Goal: Book appointment/travel/reservation

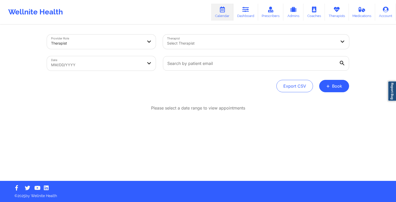
click at [323, 90] on button "+ Book" at bounding box center [334, 86] width 30 height 12
click at [324, 100] on button "Therapy Session" at bounding box center [325, 102] width 39 height 9
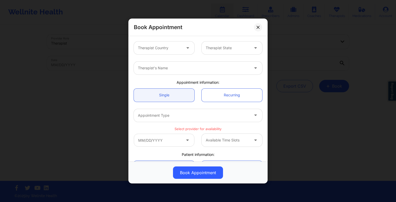
click at [165, 54] on div "Therapist Country" at bounding box center [158, 47] width 48 height 13
click at [279, 55] on div "Book Appointment Therapist Country Therapist State Therapist's Name Appointment…" at bounding box center [198, 101] width 396 height 202
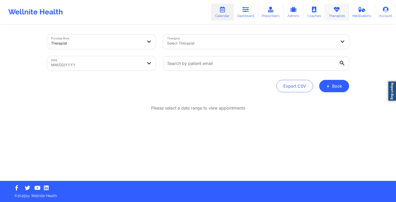
click at [338, 16] on link "Therapists" at bounding box center [337, 12] width 24 height 17
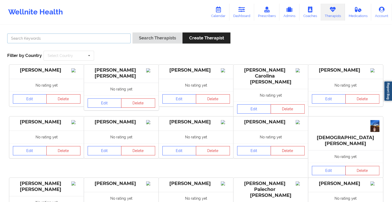
click at [82, 38] on input "text" at bounding box center [68, 38] width 123 height 10
paste input "[PERSON_NAME]"
type input "[PERSON_NAME]"
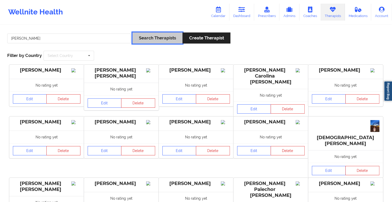
click at [145, 40] on button "Search Therapists" at bounding box center [157, 37] width 50 height 11
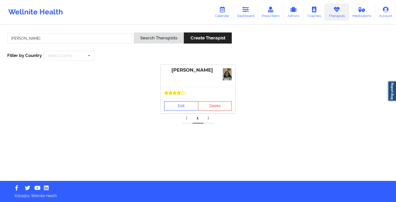
click at [169, 101] on link "Edit" at bounding box center [181, 105] width 34 height 9
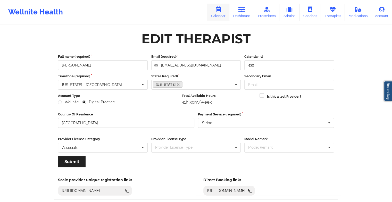
click at [218, 11] on icon at bounding box center [218, 10] width 7 height 6
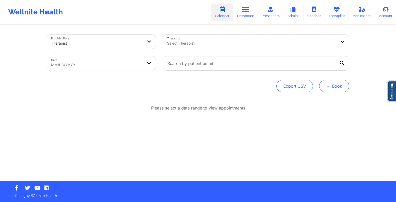
click at [334, 87] on button "+ Book" at bounding box center [334, 86] width 30 height 12
click at [320, 99] on button "Therapy Session" at bounding box center [325, 102] width 39 height 9
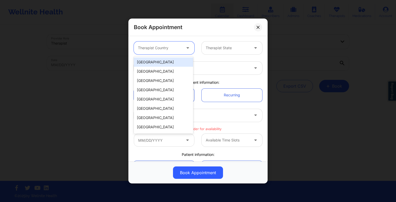
click at [165, 50] on div at bounding box center [160, 48] width 44 height 6
drag, startPoint x: 166, startPoint y: 60, endPoint x: 222, endPoint y: 48, distance: 56.8
click at [222, 48] on body "Wellnite Health Calendar Dashboard Prescribers Admins Coaches Therapists Medica…" at bounding box center [198, 101] width 396 height 202
click at [163, 66] on div "[GEOGRAPHIC_DATA]" at bounding box center [163, 61] width 59 height 9
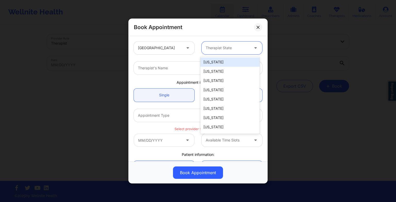
click at [214, 53] on div "Therapist State" at bounding box center [225, 47] width 48 height 13
type input "a"
click at [217, 59] on div "[US_STATE]" at bounding box center [229, 61] width 59 height 9
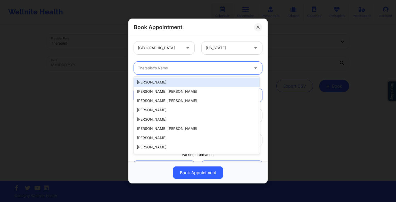
click at [140, 66] on div at bounding box center [193, 68] width 111 height 6
paste input "[PERSON_NAME]"
type input "[PERSON_NAME]"
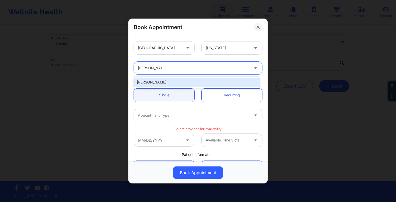
click at [171, 84] on div "[PERSON_NAME]" at bounding box center [197, 82] width 126 height 9
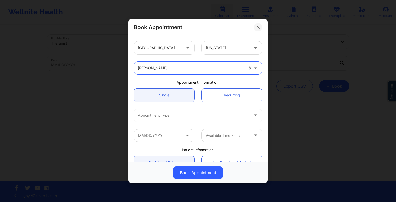
scroll to position [33, 0]
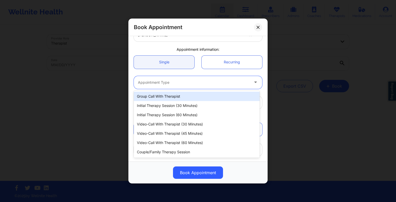
click at [165, 80] on div at bounding box center [193, 82] width 111 height 6
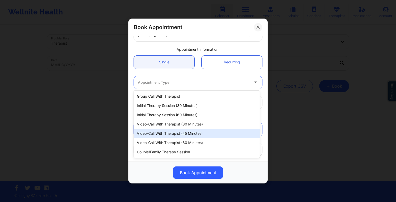
click at [177, 134] on div "Video-Call with Therapist (45 minutes)" at bounding box center [197, 133] width 126 height 9
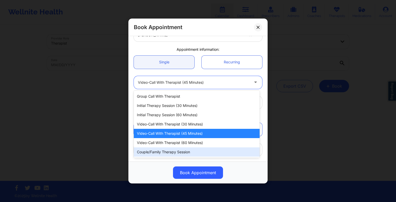
drag, startPoint x: 159, startPoint y: 83, endPoint x: 162, endPoint y: 139, distance: 55.7
click at [162, 139] on body "Wellnite Health Calendar Dashboard Prescribers Admins Coaches Therapists Medica…" at bounding box center [198, 101] width 396 height 202
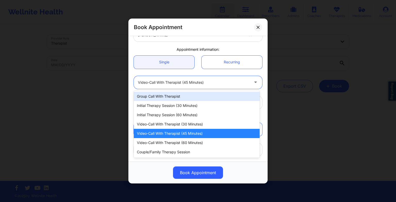
click at [162, 139] on div "Video-Call with Therapist (60 minutes)" at bounding box center [197, 142] width 126 height 9
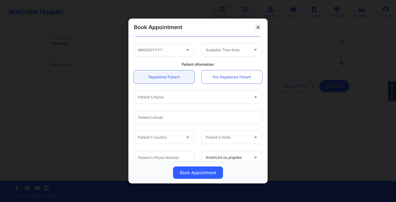
scroll to position [86, 0]
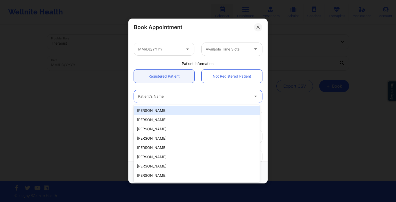
click at [143, 97] on div at bounding box center [193, 96] width 111 height 6
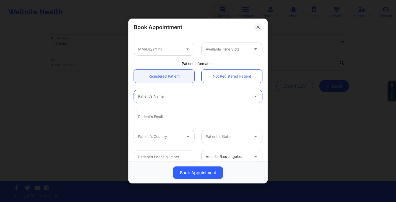
click at [138, 97] on input "text" at bounding box center [138, 96] width 1 height 5
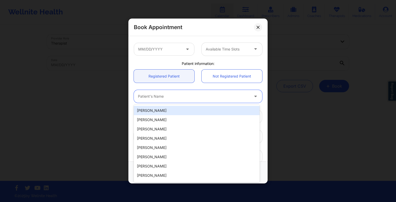
paste input "[PERSON_NAME]"
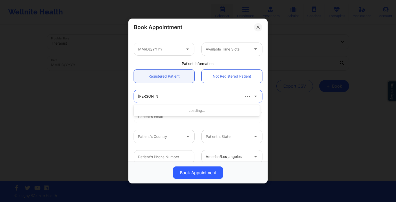
type input "[PERSON_NAME]"
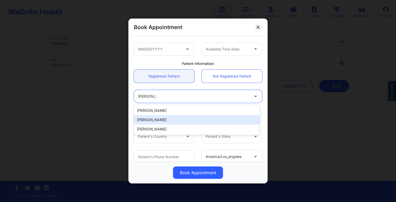
click at [177, 124] on div "[PERSON_NAME]" at bounding box center [197, 119] width 126 height 9
type input "[EMAIL_ADDRESS][DOMAIN_NAME]"
type input "[PHONE_NUMBER]"
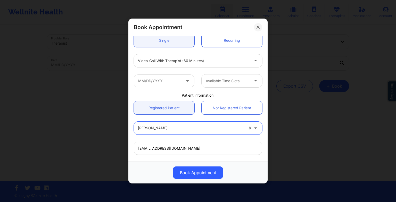
scroll to position [93, 0]
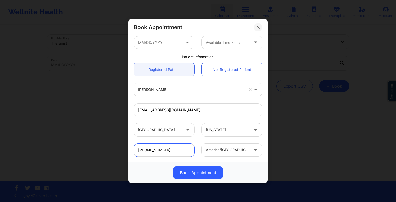
click at [163, 154] on input "[PHONE_NUMBER]" at bounding box center [164, 149] width 61 height 13
drag, startPoint x: 168, startPoint y: 149, endPoint x: 142, endPoint y: 151, distance: 26.4
click at [142, 151] on input "[PHONE_NUMBER]" at bounding box center [164, 149] width 61 height 13
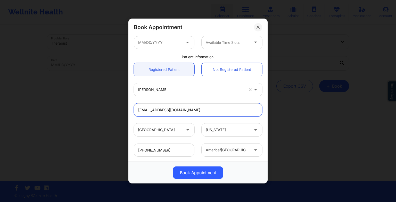
click at [192, 113] on input "[EMAIL_ADDRESS][DOMAIN_NAME]" at bounding box center [198, 109] width 128 height 13
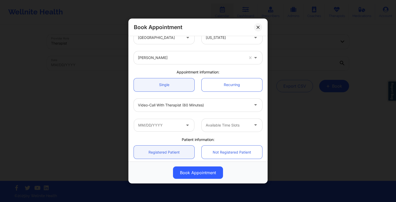
scroll to position [7, 0]
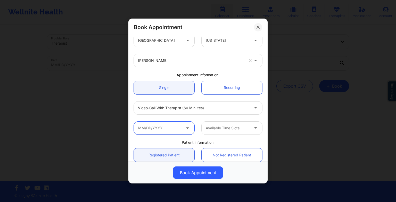
click at [165, 128] on input "text" at bounding box center [164, 128] width 61 height 13
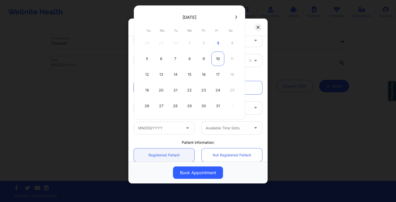
click at [215, 62] on div "10" at bounding box center [217, 59] width 13 height 14
type input "[DATE]"
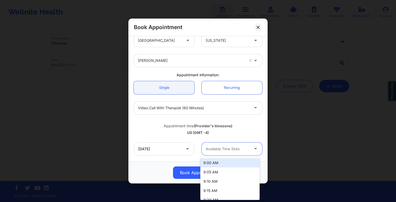
click at [226, 150] on div at bounding box center [228, 149] width 44 height 6
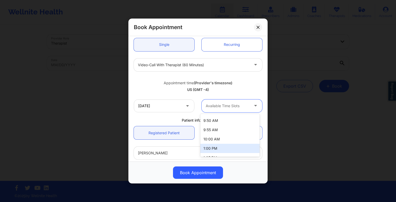
scroll to position [51, 0]
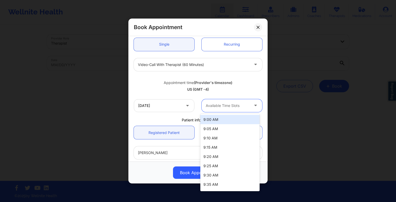
click at [230, 104] on div at bounding box center [228, 106] width 44 height 6
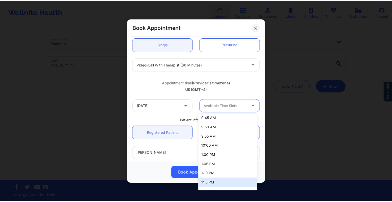
scroll to position [84, 0]
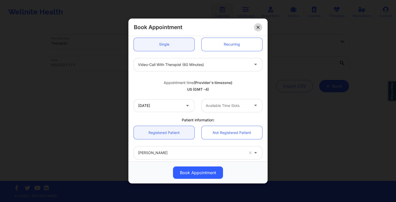
click at [260, 30] on button at bounding box center [258, 27] width 8 height 8
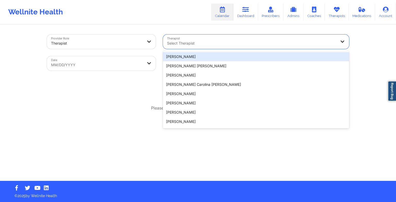
click at [255, 48] on div "Select Therapist" at bounding box center [250, 42] width 174 height 14
paste input "[PERSON_NAME]"
type input "[PERSON_NAME]"
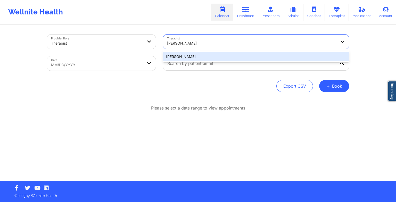
click at [251, 56] on div "[PERSON_NAME]" at bounding box center [256, 56] width 186 height 9
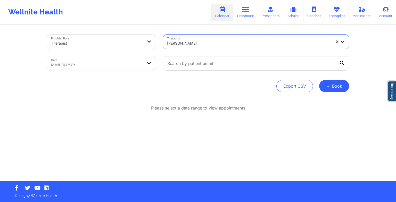
select select "2025-8"
select select "2025-9"
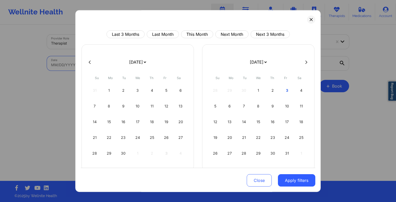
click at [134, 68] on body "Wellnite Health Calendar Dashboard Prescribers Admins Coaches Therapists Medica…" at bounding box center [198, 101] width 396 height 202
click at [302, 90] on div "4" at bounding box center [300, 90] width 13 height 14
select select "2025-9"
select select "2025-10"
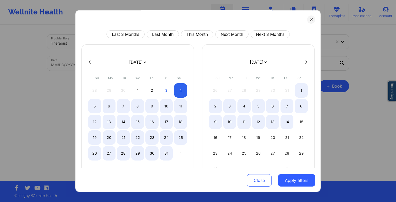
select select "2025-9"
select select "2025-10"
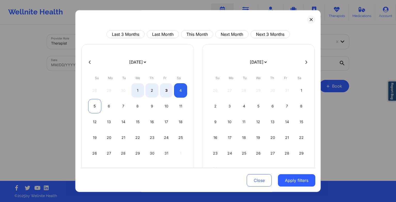
select select "2025-9"
select select "2025-10"
click at [93, 105] on div "5" at bounding box center [94, 106] width 13 height 14
select select "2025-9"
select select "2025-10"
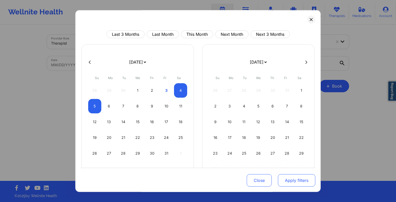
click at [283, 179] on button "Apply filters" at bounding box center [296, 180] width 37 height 12
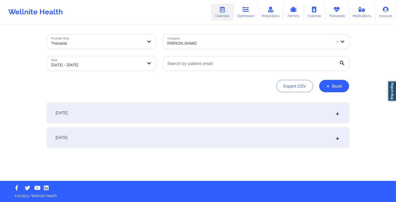
click at [216, 120] on div "[DATE]" at bounding box center [198, 113] width 302 height 21
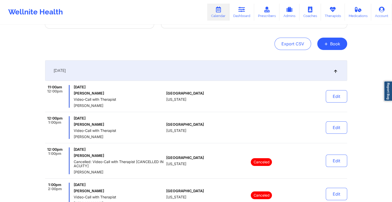
scroll to position [42, 0]
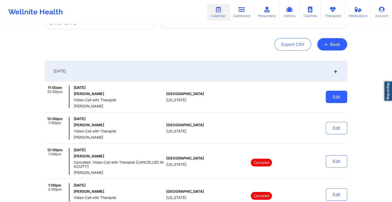
click at [332, 96] on button "Edit" at bounding box center [336, 97] width 21 height 12
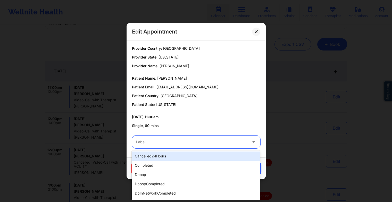
click at [203, 140] on div at bounding box center [191, 142] width 111 height 6
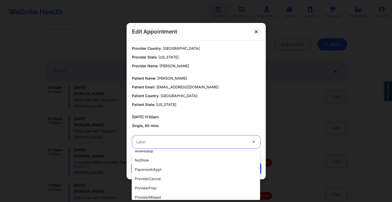
scroll to position [0, 0]
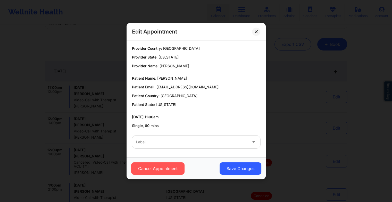
click at [197, 125] on p "Single, 60 mins" at bounding box center [196, 125] width 128 height 5
click at [172, 164] on button "Cancel Appointment" at bounding box center [157, 168] width 53 height 12
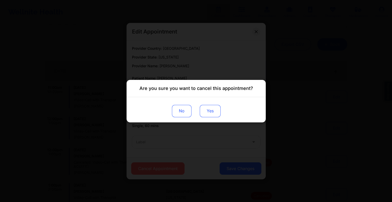
click at [213, 109] on button "Yes" at bounding box center [209, 111] width 21 height 12
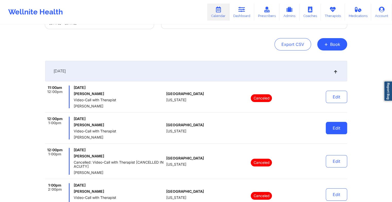
click at [332, 129] on button "Edit" at bounding box center [336, 128] width 21 height 12
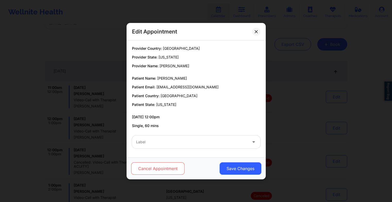
click at [164, 166] on button "Cancel Appointment" at bounding box center [157, 168] width 53 height 12
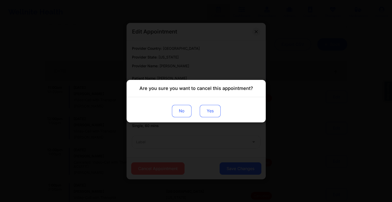
click at [207, 110] on button "Yes" at bounding box center [209, 111] width 21 height 12
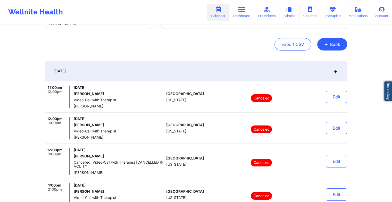
click at [217, 7] on icon at bounding box center [218, 10] width 7 height 6
